Goal: Task Accomplishment & Management: Manage account settings

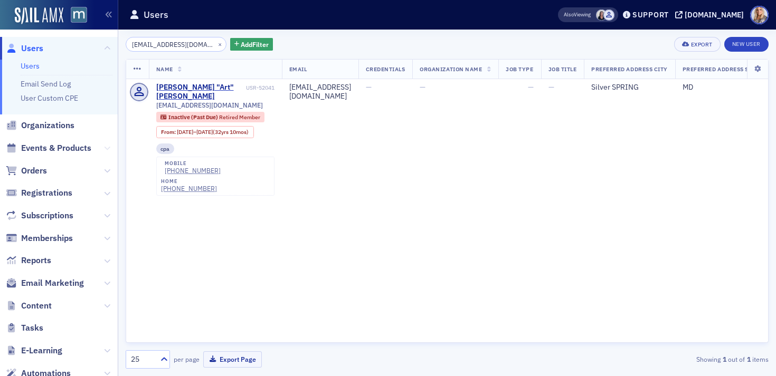
click at [106, 150] on icon at bounding box center [107, 148] width 6 height 6
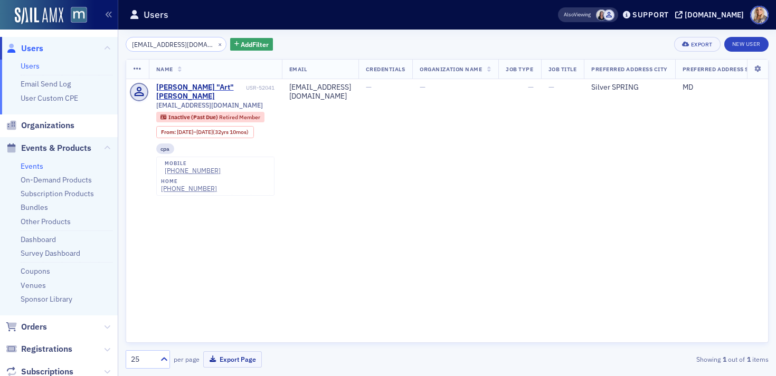
click at [35, 168] on link "Events" at bounding box center [32, 167] width 23 height 10
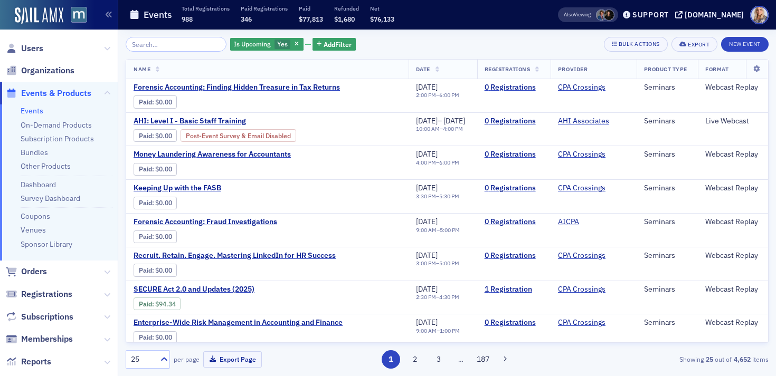
click at [143, 47] on input "search" at bounding box center [176, 44] width 101 height 15
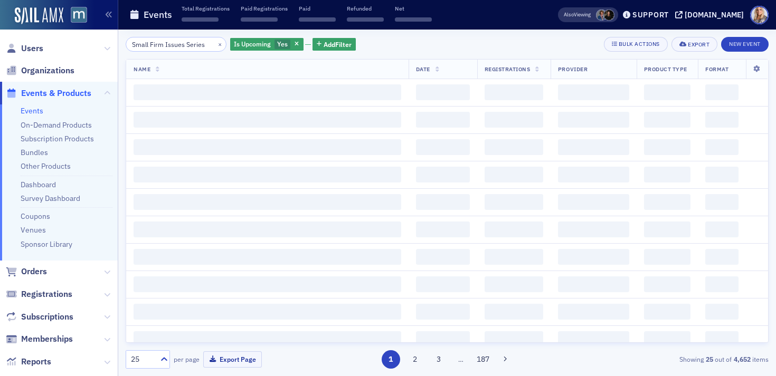
scroll to position [0, 2]
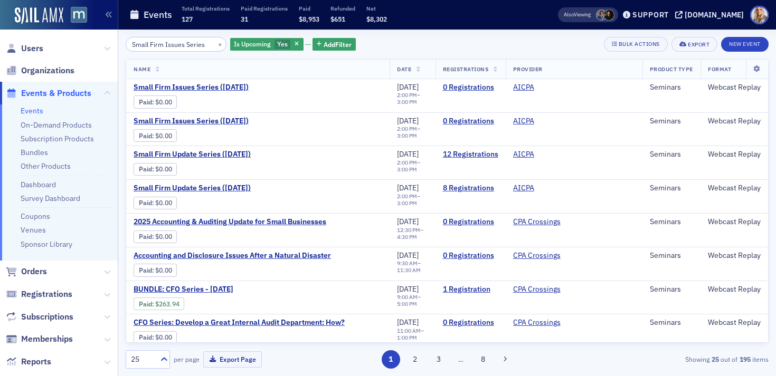
type input "Small Firm Issues Series"
click at [239, 122] on span "Small Firm Issues Series (12/10/2025)" at bounding box center [222, 122] width 177 height 10
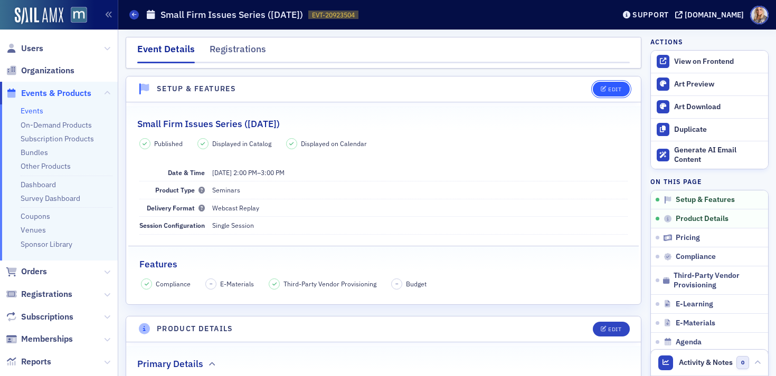
click at [607, 92] on button "Edit" at bounding box center [611, 89] width 36 height 15
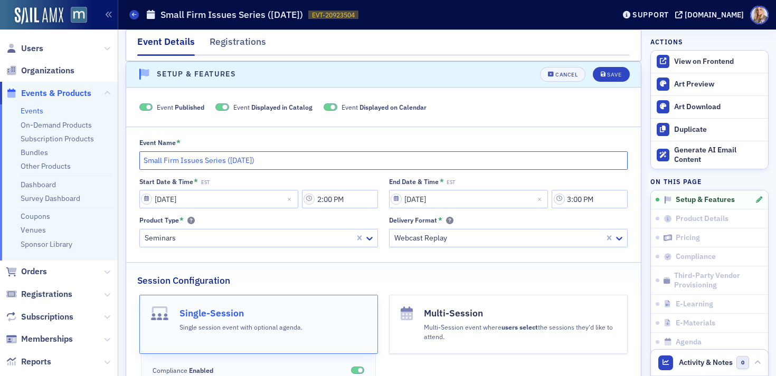
click at [249, 159] on input "Small Firm Issues Series (12/10/2025)" at bounding box center [383, 160] width 489 height 18
type input "Small Firm Issues Series (12/17/2025)"
click at [608, 73] on div "Save" at bounding box center [614, 75] width 14 height 6
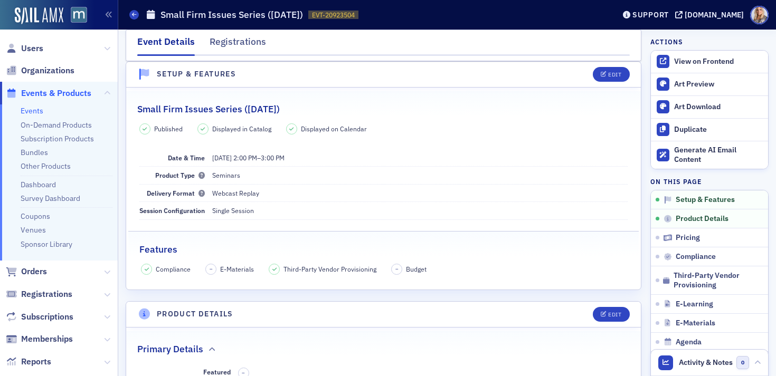
click at [29, 106] on link "Events" at bounding box center [32, 111] width 23 height 10
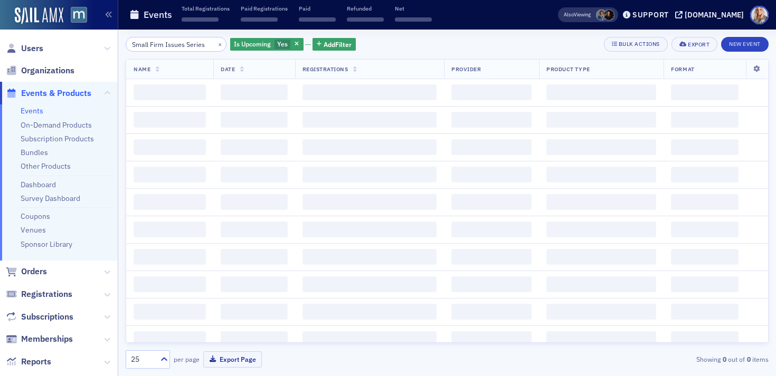
scroll to position [0, 2]
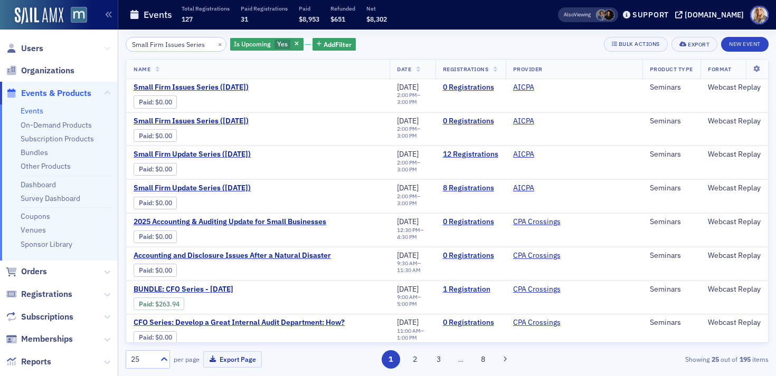
click at [107, 50] on icon at bounding box center [107, 48] width 6 height 6
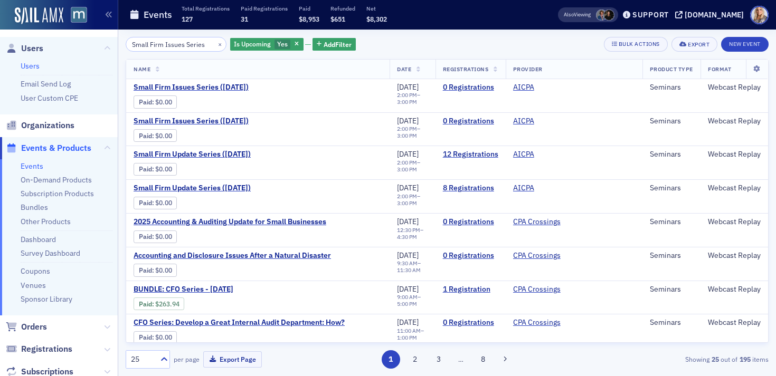
click at [27, 66] on link "Users" at bounding box center [30, 66] width 19 height 10
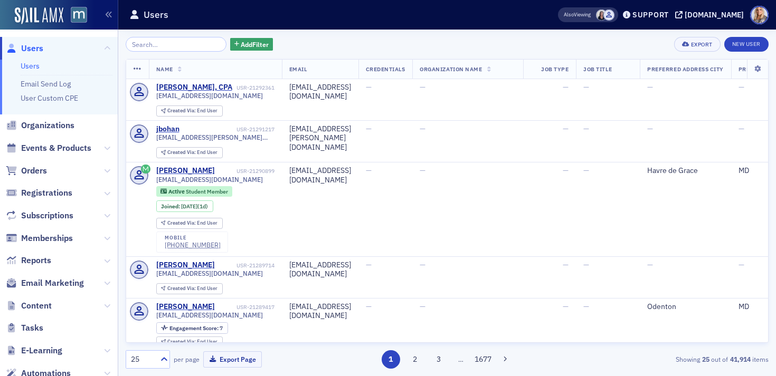
click at [152, 41] on input "search" at bounding box center [176, 44] width 101 height 15
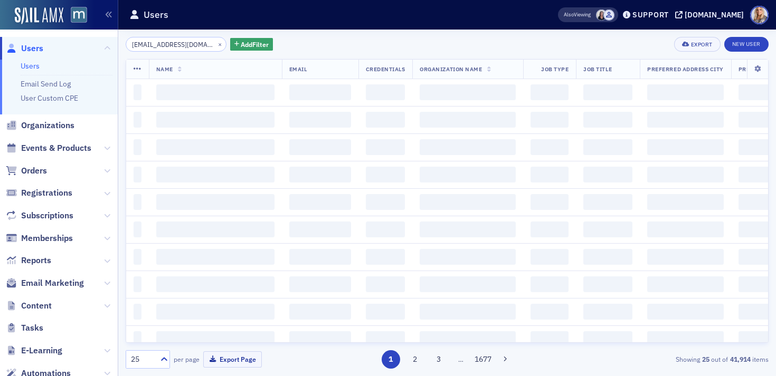
scroll to position [0, 3]
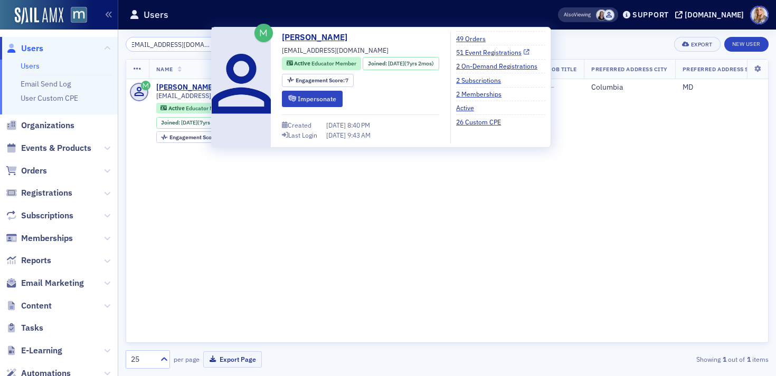
type input "[EMAIL_ADDRESS][DOMAIN_NAME]"
click at [492, 53] on link "51 Event Registrations" at bounding box center [492, 53] width 73 height 10
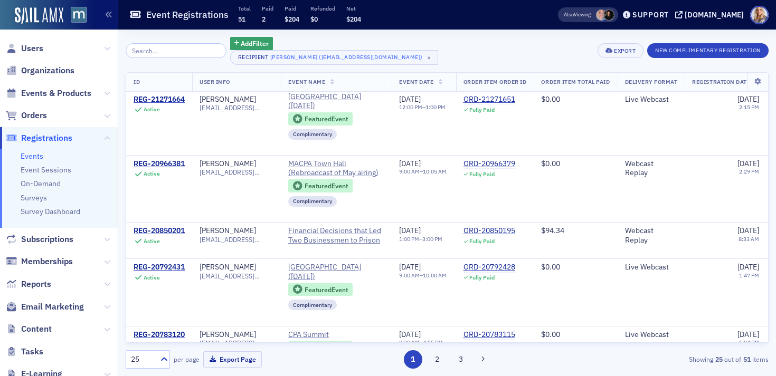
scroll to position [490, 0]
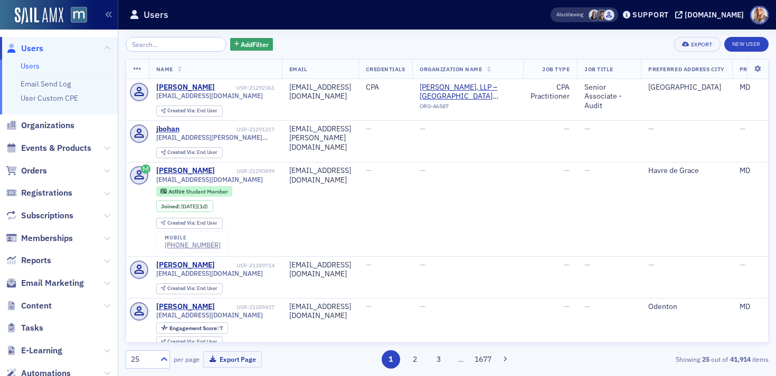
click at [168, 45] on input "search" at bounding box center [176, 44] width 101 height 15
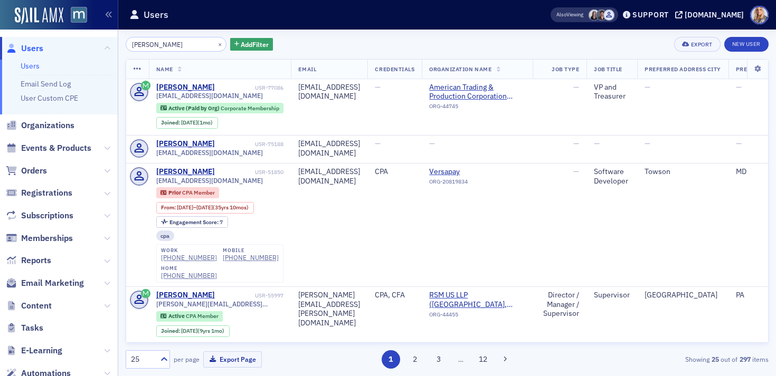
type input "Andrew Weeks"
